Goal: Task Accomplishment & Management: Use online tool/utility

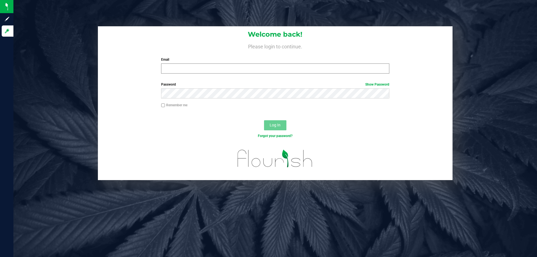
drag, startPoint x: 184, startPoint y: 61, endPoint x: 184, endPoint y: 66, distance: 5.6
click at [184, 62] on div "Email Required Please format your email correctly." at bounding box center [275, 65] width 236 height 17
click at [184, 68] on input "Email" at bounding box center [275, 69] width 228 height 10
type input "athames@liveparallel.com"
click at [264, 120] on button "Log In" at bounding box center [275, 125] width 22 height 10
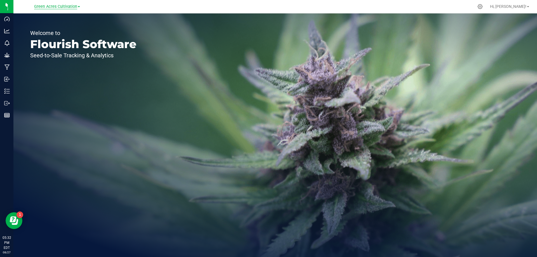
click at [75, 8] on span "Green Acres Cultivation" at bounding box center [55, 6] width 43 height 5
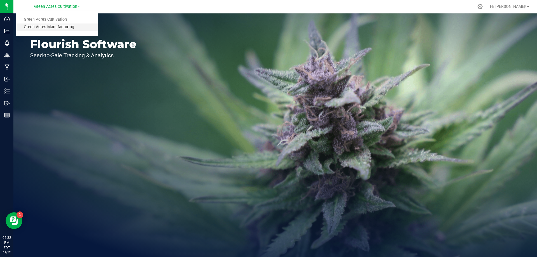
click at [67, 29] on link "Green Acres Manufacturing" at bounding box center [57, 28] width 82 height 8
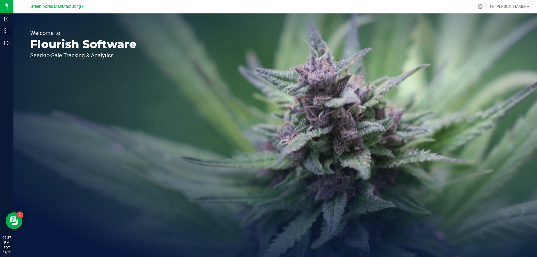
click at [71, 6] on span "Green Acres Manufacturing" at bounding box center [56, 6] width 50 height 5
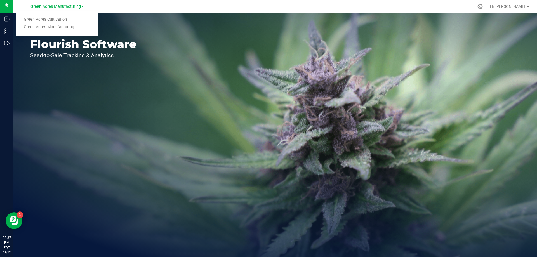
drag, startPoint x: 71, startPoint y: 26, endPoint x: 67, endPoint y: 26, distance: 4.2
click at [70, 26] on link "Green Acres Manufacturing" at bounding box center [57, 28] width 82 height 8
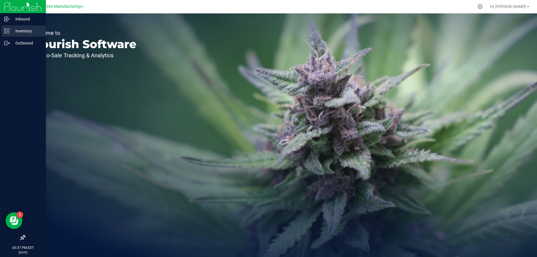
click at [8, 32] on icon at bounding box center [7, 31] width 6 height 6
